Goal: Task Accomplishment & Management: Use online tool/utility

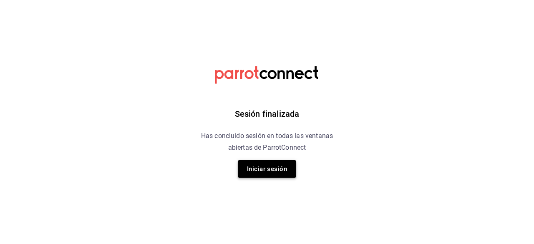
click at [263, 169] on button "Iniciar sesión" at bounding box center [267, 169] width 58 height 18
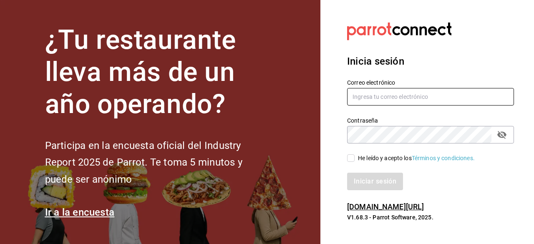
type input "ryoshi.masaryk@grupocosteno.com"
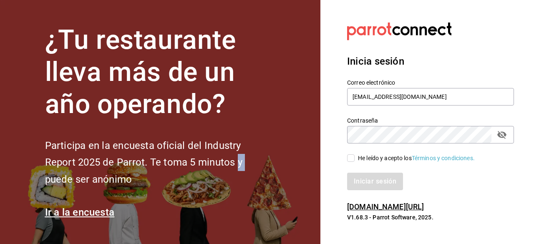
click at [350, 159] on input "He leído y acepto los Términos y condiciones." at bounding box center [351, 158] width 8 height 8
checkbox input "true"
click at [368, 179] on button "Iniciar sesión" at bounding box center [375, 182] width 57 height 18
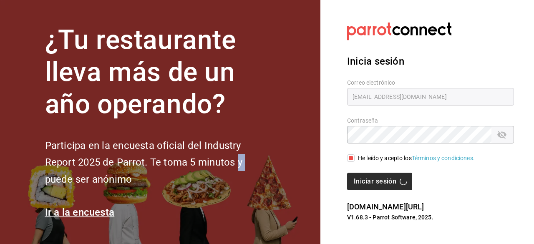
click at [368, 179] on div "Iniciar sesión" at bounding box center [430, 182] width 167 height 18
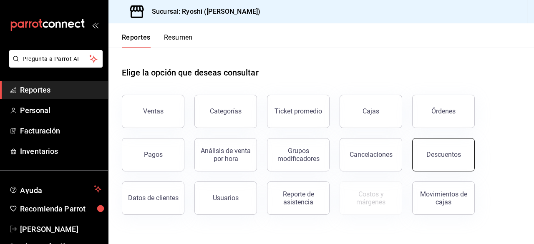
click at [449, 154] on div "Descuentos" at bounding box center [443, 155] width 35 height 8
click at [449, 154] on html "Pregunta a Parrot AI Reportes Personal Facturación Inventarios Ayuda Recomienda…" at bounding box center [267, 122] width 534 height 244
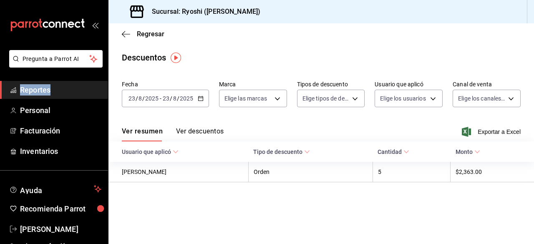
click at [200, 98] on icon "button" at bounding box center [201, 99] width 6 height 6
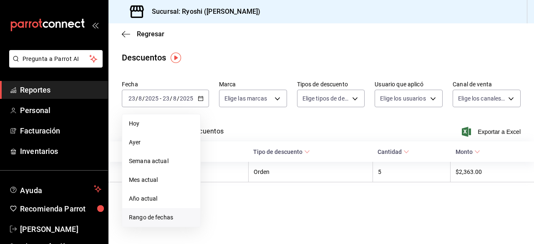
click at [171, 215] on span "Rango de fechas" at bounding box center [161, 217] width 65 height 9
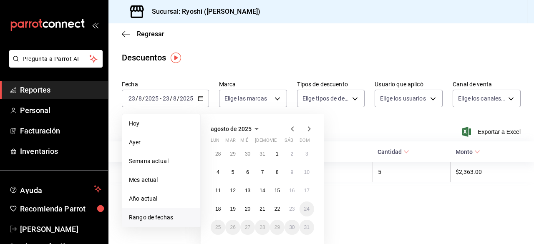
click at [268, 204] on div "28 29 30 31 1 2 3 4 5 6 7 8 9 10 11 12 13 14 15 16 17 18 19 20 21 22 23 24 25 2…" at bounding box center [262, 190] width 103 height 88
click at [275, 207] on abbr "22" at bounding box center [277, 209] width 5 height 6
click at [288, 209] on button "23" at bounding box center [292, 209] width 15 height 15
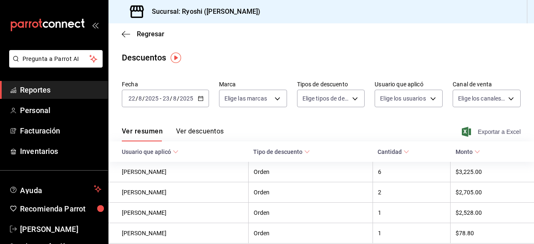
click at [492, 133] on span "Exportar a Excel" at bounding box center [492, 132] width 57 height 10
click at [492, 133] on div "Exportando a excel..." at bounding box center [487, 132] width 68 height 8
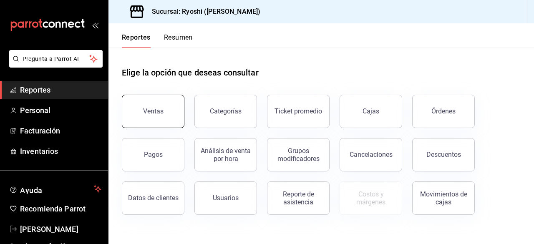
click at [162, 103] on button "Ventas" at bounding box center [153, 111] width 63 height 33
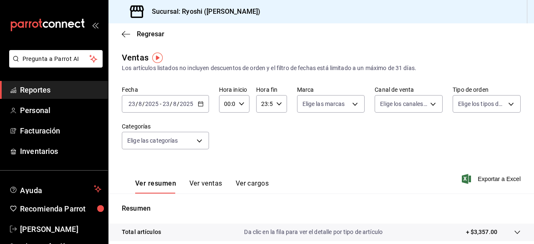
click at [201, 102] on \(Stroke\) "button" at bounding box center [200, 104] width 5 height 5
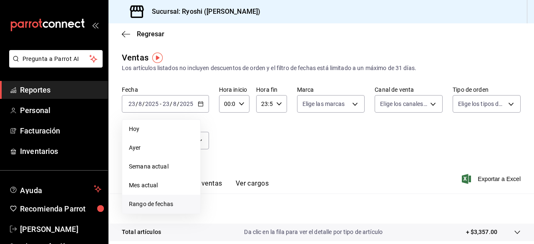
click at [167, 200] on span "Rango de fechas" at bounding box center [161, 204] width 65 height 9
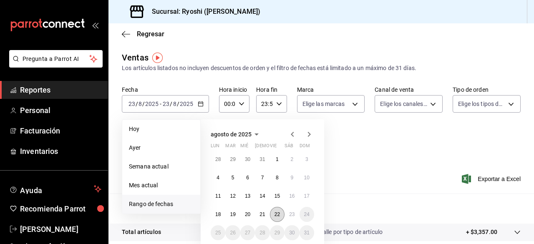
click at [277, 213] on abbr "22" at bounding box center [277, 215] width 5 height 6
click at [290, 217] on abbr "23" at bounding box center [291, 215] width 5 height 6
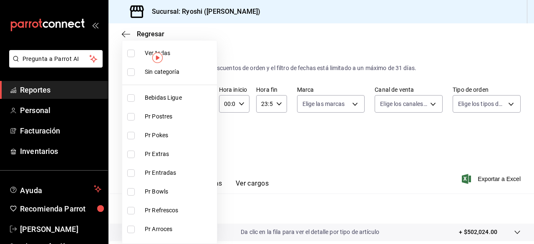
click at [199, 143] on body "Pregunta a Parrot AI Reportes Personal Facturación Inventarios Ayuda Recomienda…" at bounding box center [267, 122] width 534 height 244
click at [131, 55] on input "checkbox" at bounding box center [131, 54] width 8 height 8
checkbox input "true"
type input "ad186e92-f0af-46bc-bbfd-7ffa80562c6f,3971b1f1-eb4c-4b65-a33f-e0602f1a7270,e647e…"
checkbox input "true"
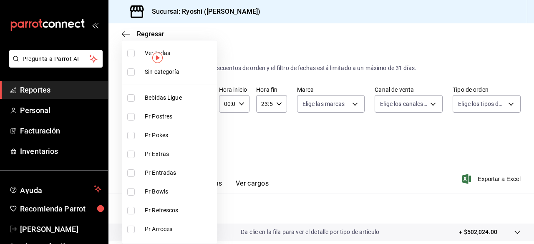
checkbox input "true"
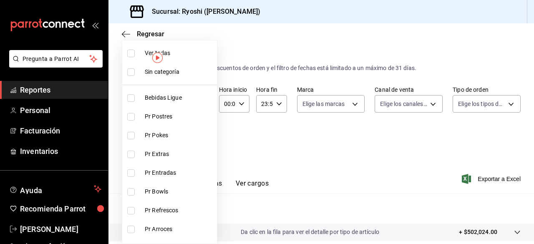
checkbox input "true"
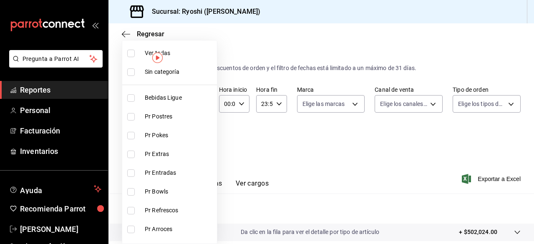
checkbox input "true"
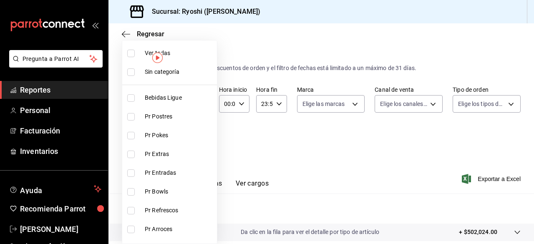
checkbox input "true"
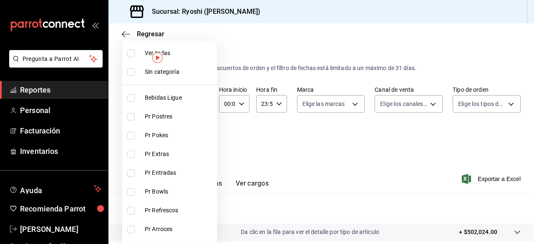
checkbox input "true"
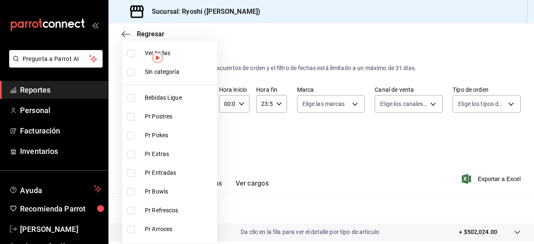
checkbox input "true"
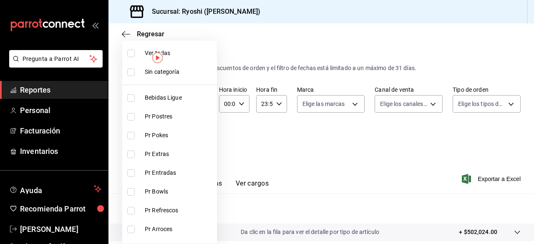
checkbox input "true"
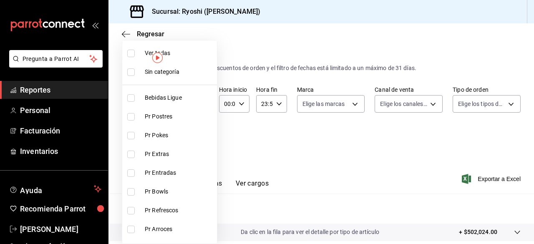
checkbox input "true"
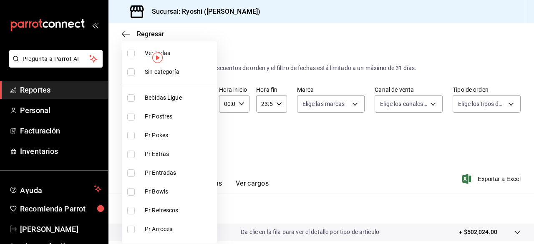
checkbox input "true"
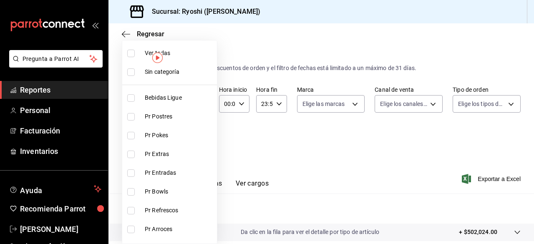
checkbox input "true"
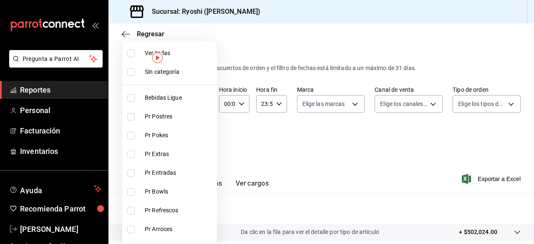
checkbox input "true"
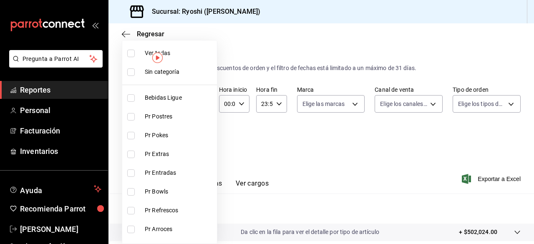
checkbox input "true"
click at [350, 170] on div at bounding box center [267, 122] width 534 height 244
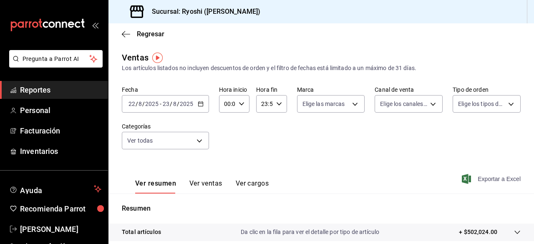
click at [470, 175] on span "Exportar a Excel" at bounding box center [492, 179] width 57 height 10
click at [470, 175] on div "Ver resumen Ver ventas Ver cargos Exportar a Excel" at bounding box center [321, 176] width 426 height 34
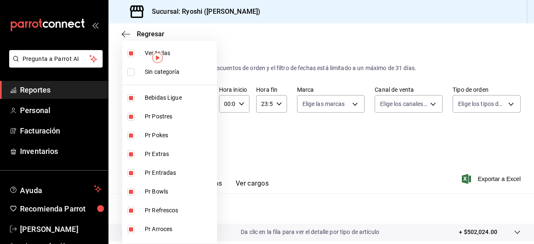
click at [197, 140] on body "Pregunta a Parrot AI Reportes Personal Facturación Inventarios Ayuda Recomienda…" at bounding box center [267, 122] width 534 height 244
click at [131, 52] on input "checkbox" at bounding box center [131, 54] width 8 height 8
checkbox input "false"
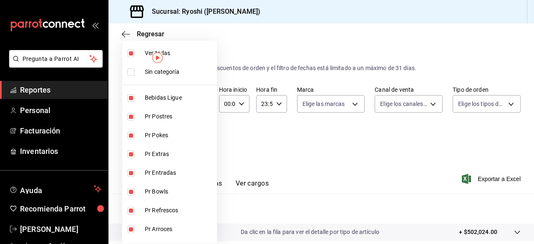
checkbox input "false"
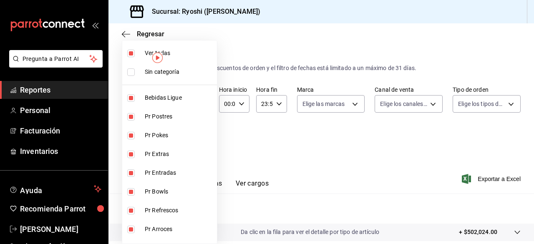
checkbox input "false"
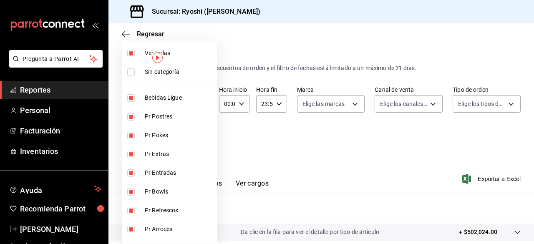
checkbox input "false"
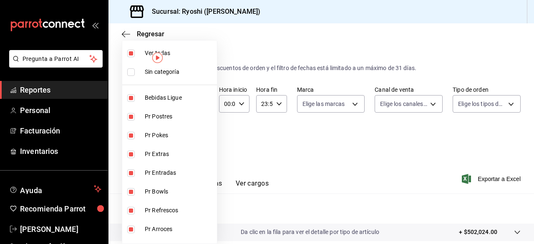
checkbox input "false"
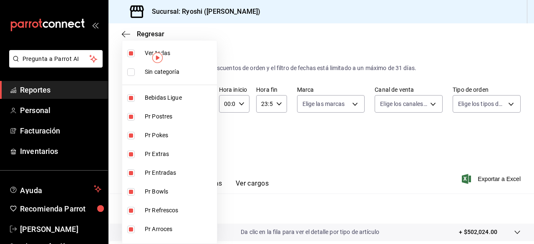
checkbox input "false"
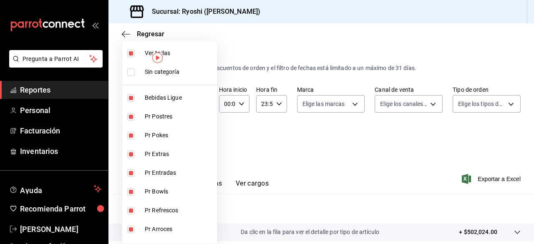
checkbox input "false"
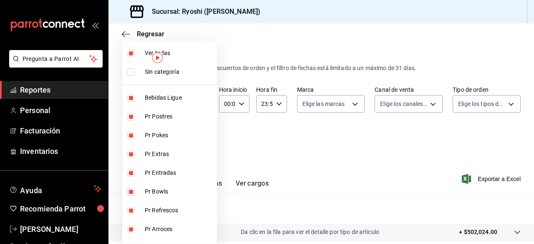
checkbox input "false"
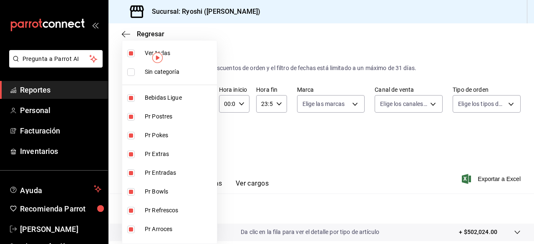
checkbox input "false"
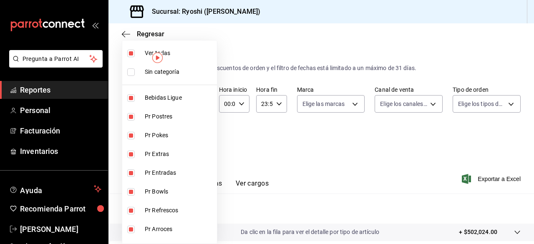
checkbox input "false"
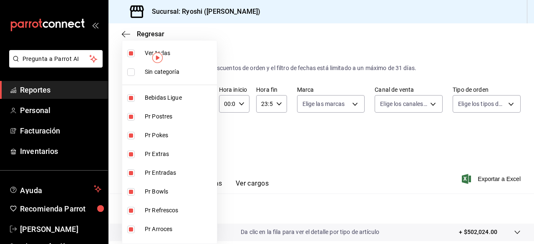
checkbox input "false"
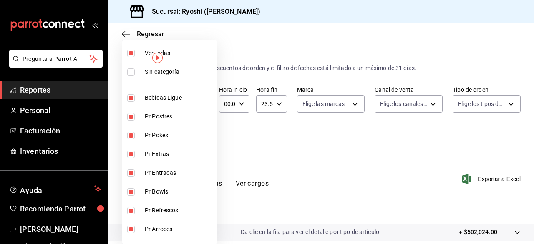
checkbox input "false"
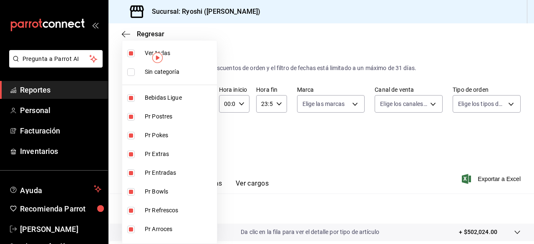
checkbox input "false"
click at [131, 116] on input "checkbox" at bounding box center [131, 117] width 8 height 8
checkbox input "true"
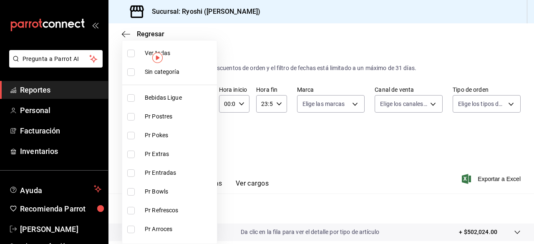
type input "3971b1f1-eb4c-4b65-a33f-e0602f1a7270"
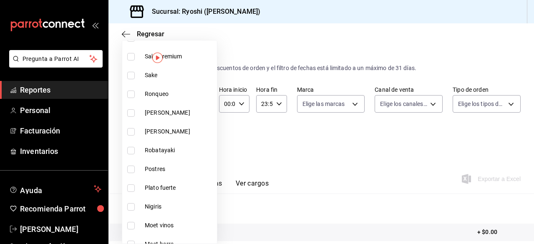
scroll to position [598, 0]
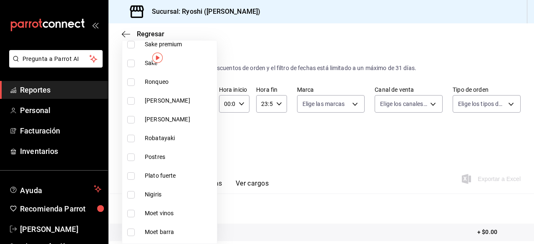
click at [131, 157] on input "checkbox" at bounding box center [131, 158] width 8 height 8
checkbox input "true"
type input "3971b1f1-eb4c-4b65-a33f-e0602f1a7270,f29fb788-a061-4889-ae5a-b73f6482cd79"
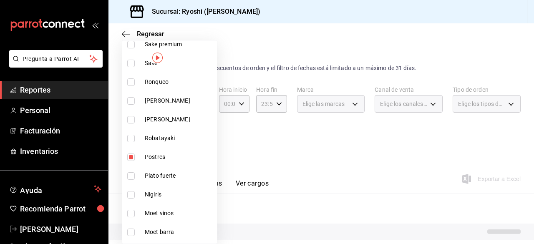
click at [352, 172] on div at bounding box center [267, 122] width 534 height 244
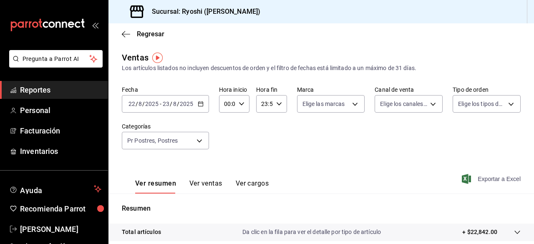
click at [476, 175] on span "Exportar a Excel" at bounding box center [492, 179] width 57 height 10
click at [476, 175] on div "Exportando a excel..." at bounding box center [487, 179] width 68 height 8
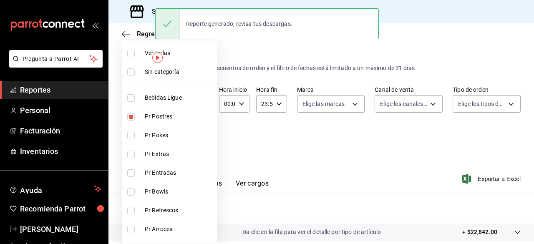
click at [199, 140] on body "Pregunta a Parrot AI Reportes Personal Facturación Inventarios Ayuda Recomienda…" at bounding box center [267, 122] width 534 height 244
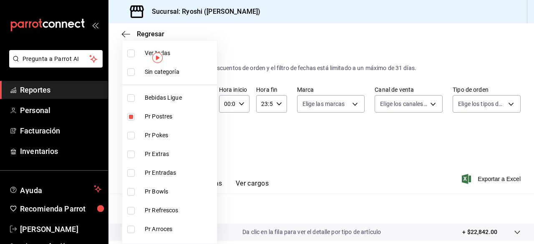
click at [131, 117] on input "checkbox" at bounding box center [131, 117] width 8 height 8
checkbox input "false"
type input "f29fb788-a061-4889-ae5a-b73f6482cd79"
click at [135, 50] on label at bounding box center [132, 54] width 11 height 8
click at [135, 50] on input "checkbox" at bounding box center [131, 54] width 8 height 8
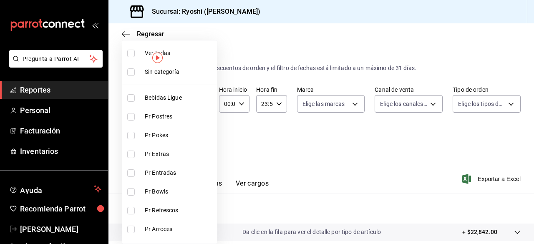
checkbox input "false"
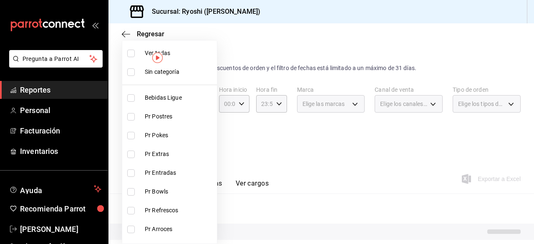
checkbox input "false"
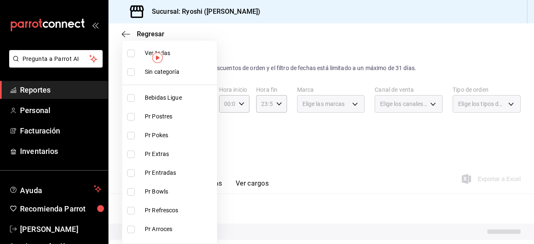
checkbox input "false"
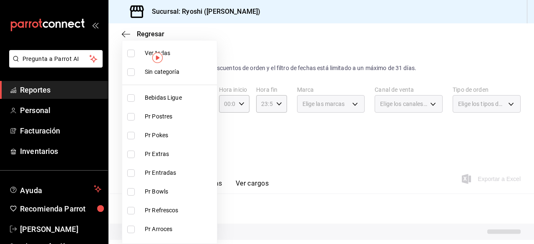
checkbox input "false"
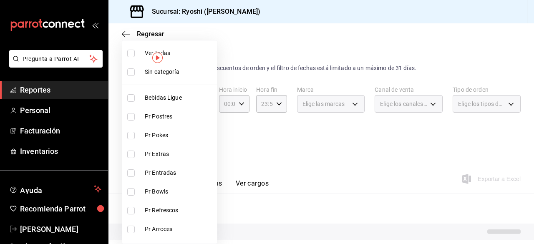
checkbox input "false"
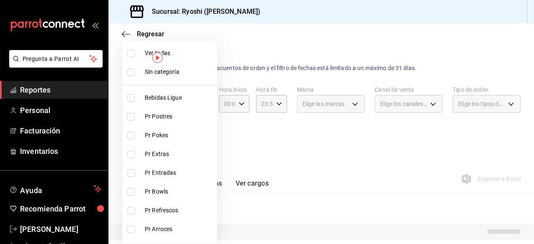
checkbox input "false"
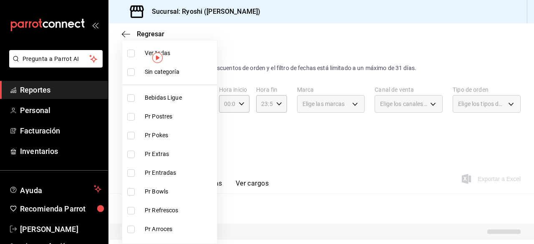
checkbox input "false"
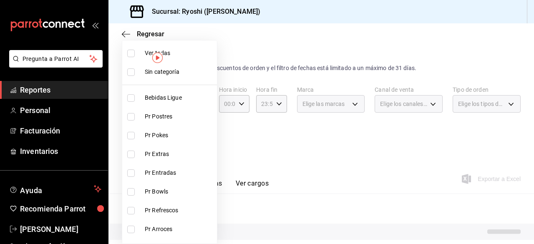
checkbox input "false"
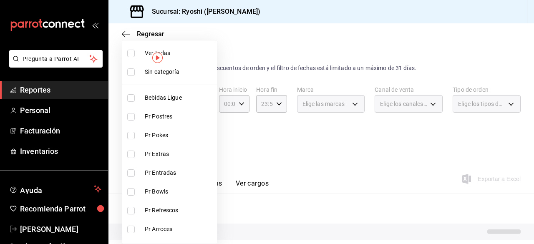
checkbox input "false"
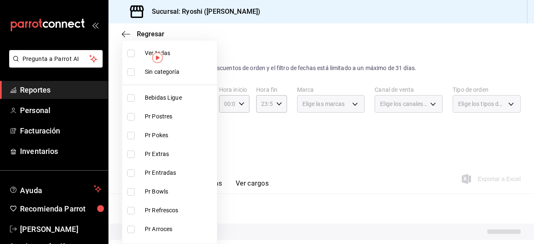
checkbox input "false"
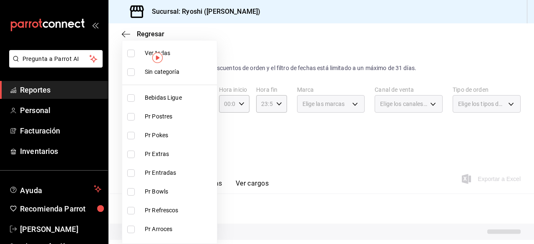
checkbox input "false"
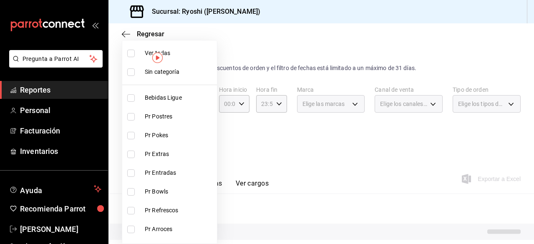
checkbox input "false"
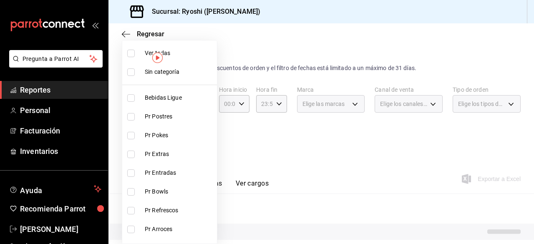
checkbox input "false"
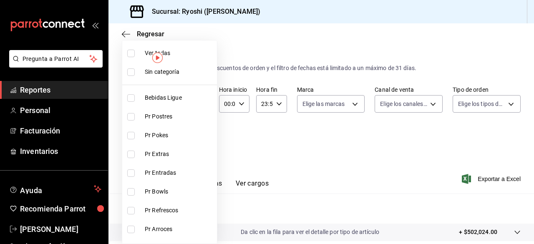
click at [134, 53] on input "checkbox" at bounding box center [131, 54] width 8 height 8
checkbox input "true"
type input "ad186e92-f0af-46bc-bbfd-7ffa80562c6f,3971b1f1-eb4c-4b65-a33f-e0602f1a7270,e647e…"
checkbox input "true"
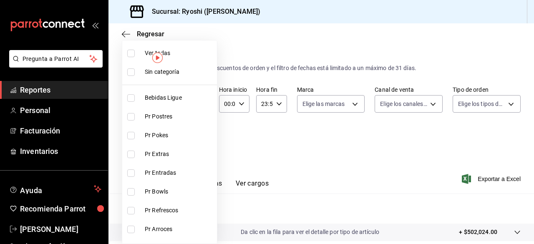
checkbox input "true"
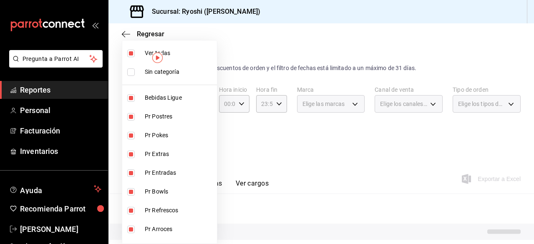
click at [134, 53] on input "checkbox" at bounding box center [131, 54] width 8 height 8
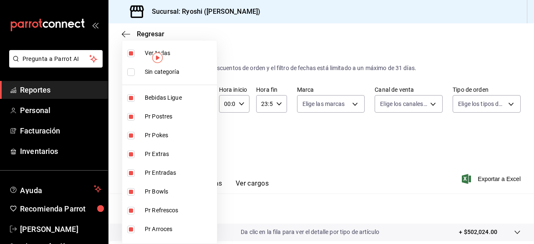
click at [130, 53] on input "checkbox" at bounding box center [131, 54] width 8 height 8
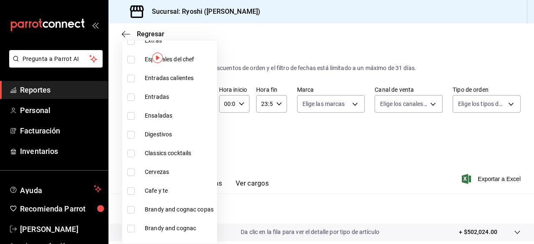
scroll to position [945, 0]
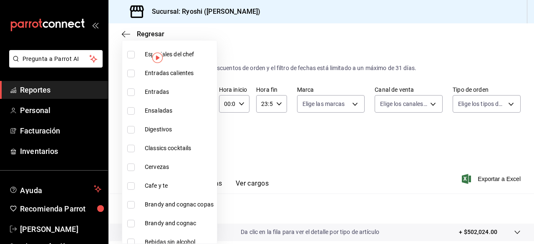
click at [131, 187] on input "checkbox" at bounding box center [131, 186] width 8 height 8
click at [411, 189] on div at bounding box center [267, 122] width 534 height 244
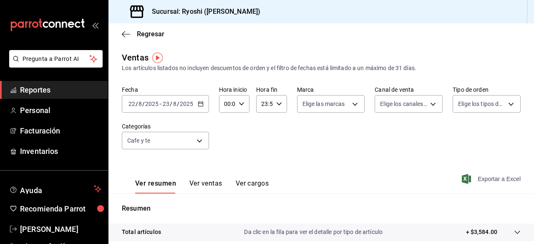
click at [481, 179] on span "Exportar a Excel" at bounding box center [492, 179] width 57 height 10
click at [481, 179] on div "Exportando a excel..." at bounding box center [487, 179] width 68 height 8
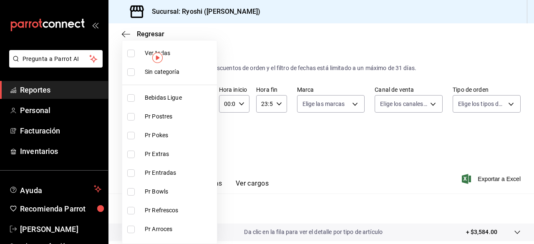
click at [195, 139] on body "Pregunta a Parrot AI Reportes Personal Facturación Inventarios Ayuda Recomienda…" at bounding box center [267, 122] width 534 height 244
click at [131, 53] on input "checkbox" at bounding box center [131, 54] width 8 height 8
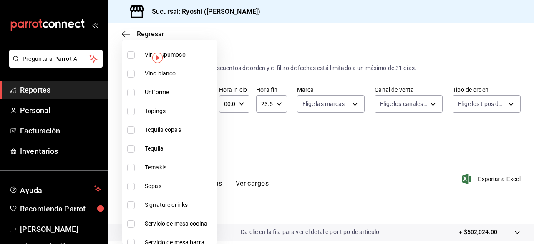
scroll to position [388, 0]
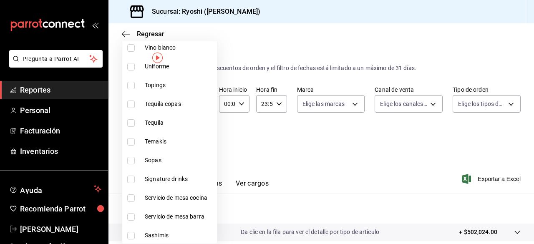
click at [129, 180] on input "checkbox" at bounding box center [131, 180] width 8 height 8
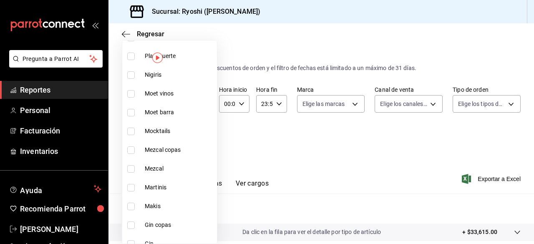
scroll to position [724, 0]
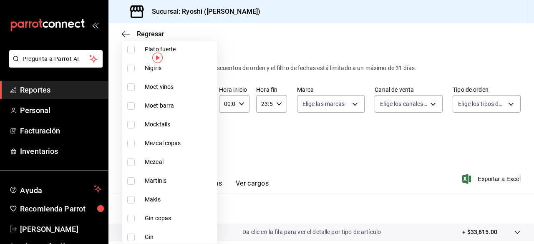
click at [129, 181] on input "checkbox" at bounding box center [131, 181] width 8 height 8
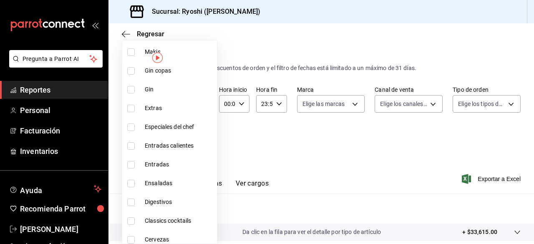
scroll to position [921, 0]
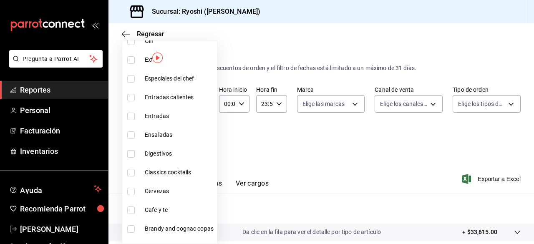
click at [131, 173] on input "checkbox" at bounding box center [131, 173] width 8 height 8
click at [347, 177] on div at bounding box center [267, 122] width 534 height 244
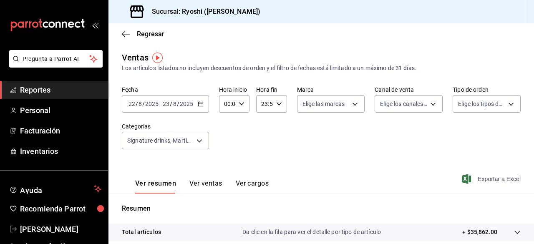
click at [463, 177] on icon "button" at bounding box center [466, 179] width 9 height 10
click at [463, 177] on div "Exportando a excel..." at bounding box center [487, 179] width 68 height 8
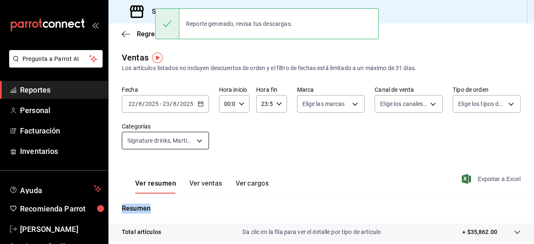
click at [199, 138] on body "Pregunta a Parrot AI Reportes Personal Facturación Inventarios Ayuda Recomienda…" at bounding box center [267, 122] width 534 height 244
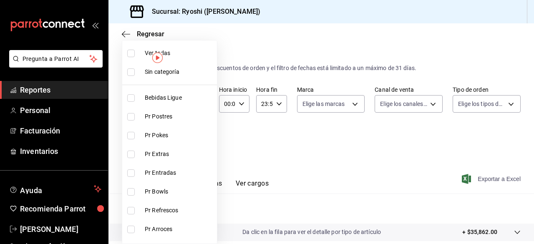
click at [134, 51] on input "checkbox" at bounding box center [131, 54] width 8 height 8
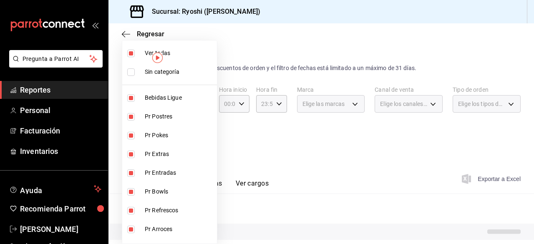
click at [134, 51] on input "checkbox" at bounding box center [131, 54] width 8 height 8
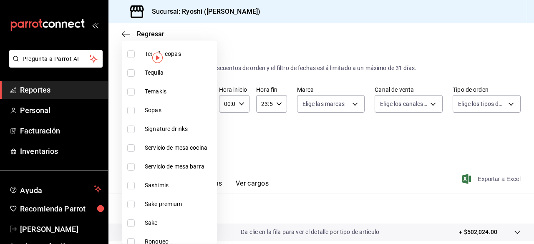
scroll to position [454, 0]
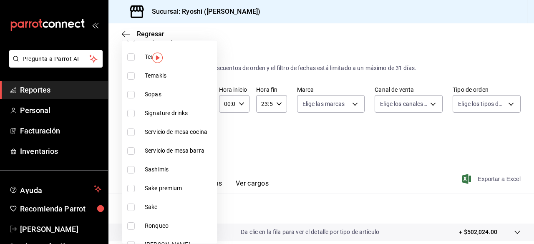
click at [131, 187] on input "checkbox" at bounding box center [131, 189] width 8 height 8
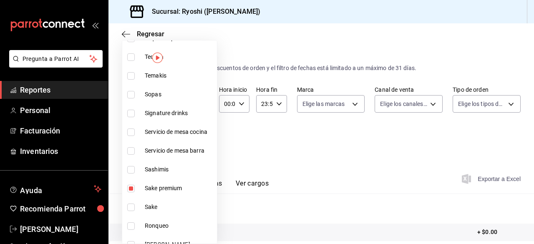
click at [130, 207] on input "checkbox" at bounding box center [131, 208] width 8 height 8
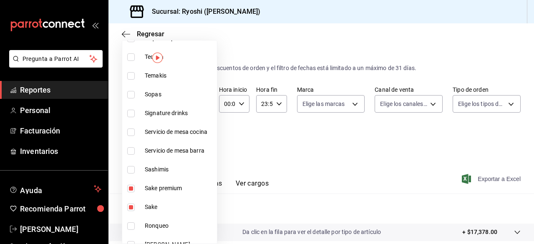
click at [363, 168] on div at bounding box center [267, 122] width 534 height 244
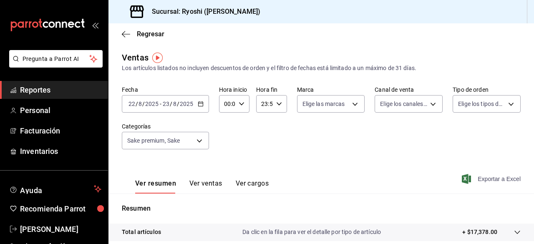
click at [477, 182] on span "Exportar a Excel" at bounding box center [492, 179] width 57 height 10
click at [477, 182] on div "Exportando a excel..." at bounding box center [487, 179] width 68 height 8
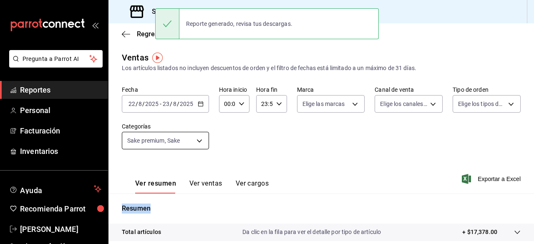
click at [194, 141] on body "Pregunta a Parrot AI Reportes Personal Facturación Inventarios Ayuda Recomienda…" at bounding box center [267, 122] width 534 height 244
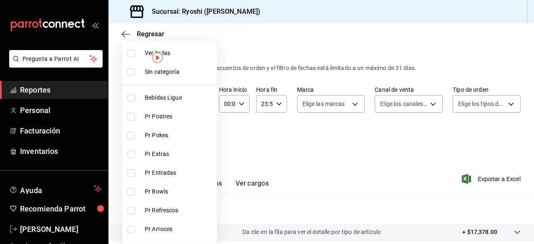
click at [130, 55] on input "checkbox" at bounding box center [131, 54] width 8 height 8
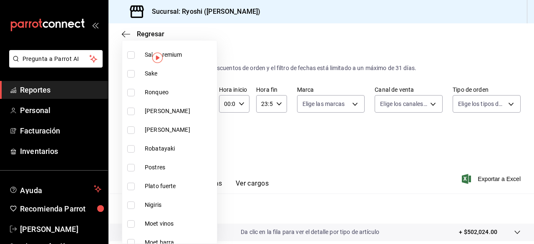
scroll to position [612, 0]
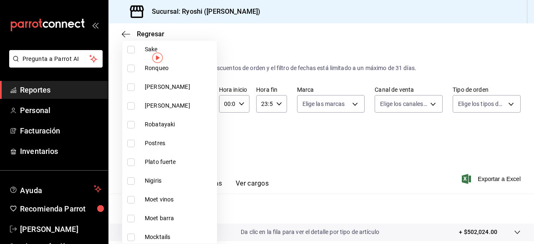
click at [132, 202] on input "checkbox" at bounding box center [131, 200] width 8 height 8
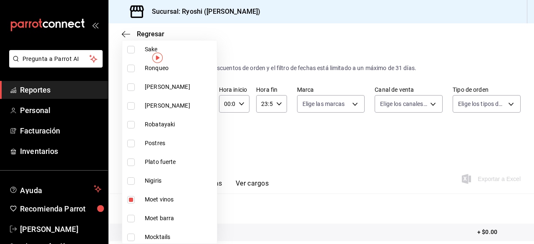
click at [130, 222] on input "checkbox" at bounding box center [131, 219] width 8 height 8
click at [333, 198] on div at bounding box center [267, 122] width 534 height 244
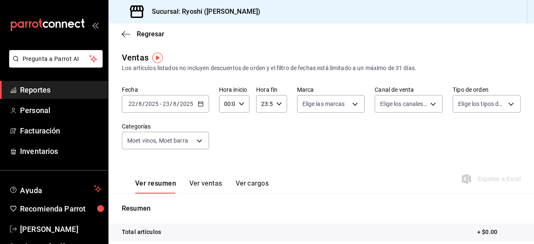
click at [356, 178] on div "Ver resumen Ver ventas Ver cargos Exportar a Excel" at bounding box center [321, 176] width 426 height 34
click at [469, 180] on div "Exportar a Excel" at bounding box center [492, 179] width 57 height 10
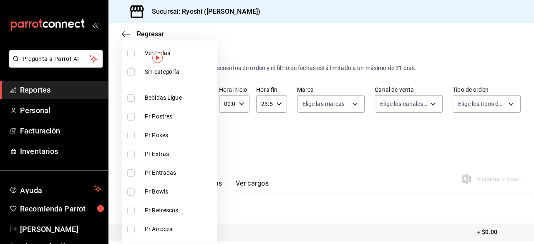
click at [204, 138] on body "Pregunta a Parrot AI Reportes Personal Facturación Inventarios Ayuda Recomienda…" at bounding box center [267, 122] width 534 height 244
click at [131, 51] on input "checkbox" at bounding box center [131, 54] width 8 height 8
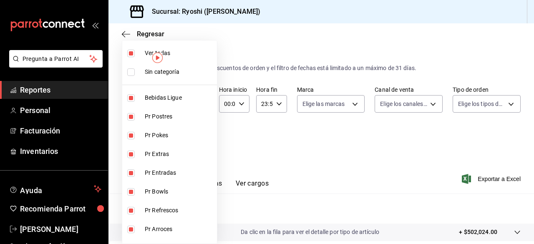
click at [131, 51] on input "checkbox" at bounding box center [131, 54] width 8 height 8
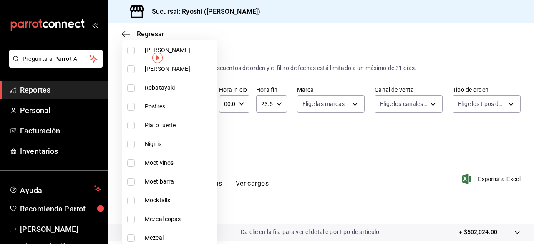
scroll to position [650, 0]
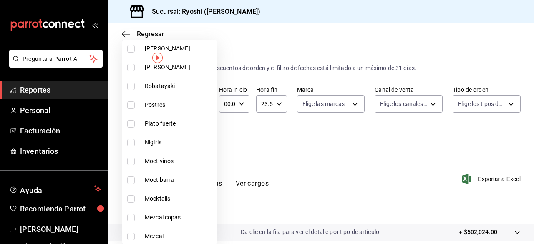
click at [131, 162] on input "checkbox" at bounding box center [131, 162] width 8 height 8
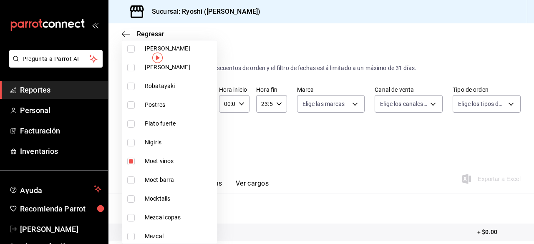
click at [131, 179] on input "checkbox" at bounding box center [131, 181] width 8 height 8
click at [404, 170] on div at bounding box center [267, 122] width 534 height 244
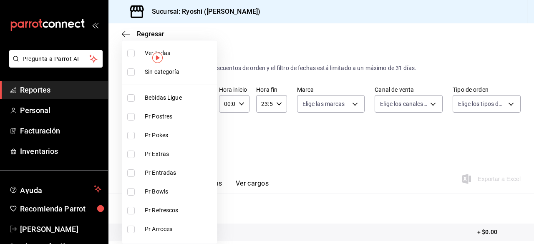
click at [399, 181] on div at bounding box center [267, 122] width 534 height 244
